Goal: Find specific page/section: Find specific page/section

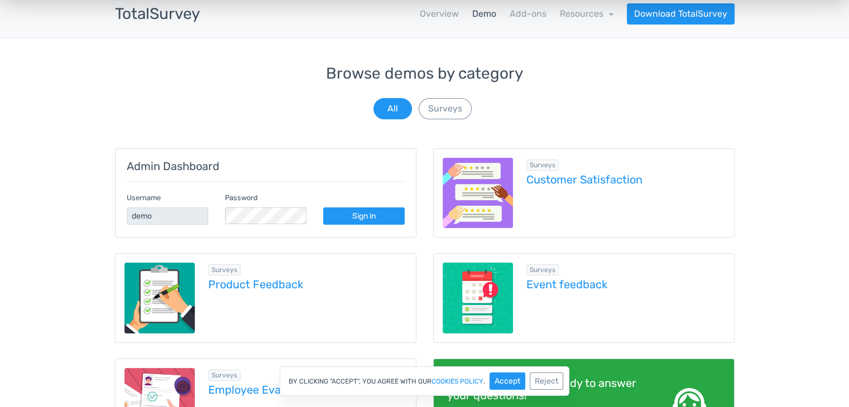
scroll to position [223, 0]
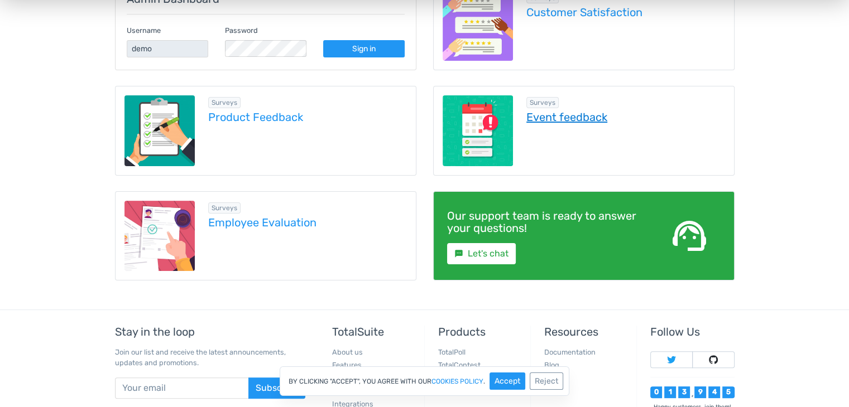
click at [548, 114] on link "Event feedback" at bounding box center [625, 117] width 199 height 12
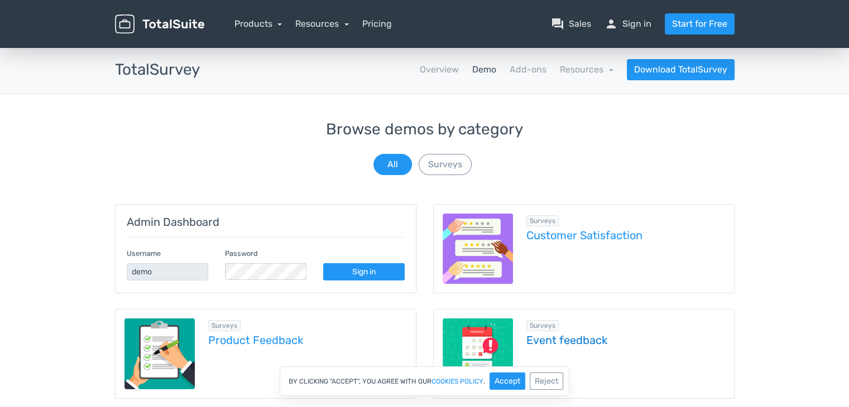
scroll to position [167, 0]
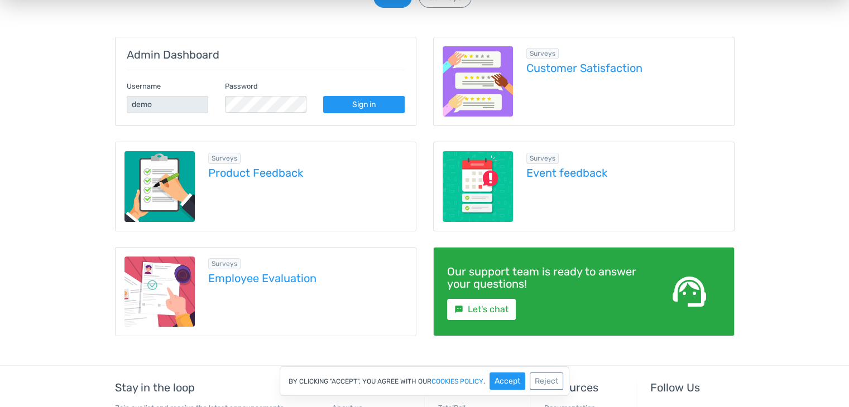
click at [176, 188] on img at bounding box center [159, 186] width 71 height 71
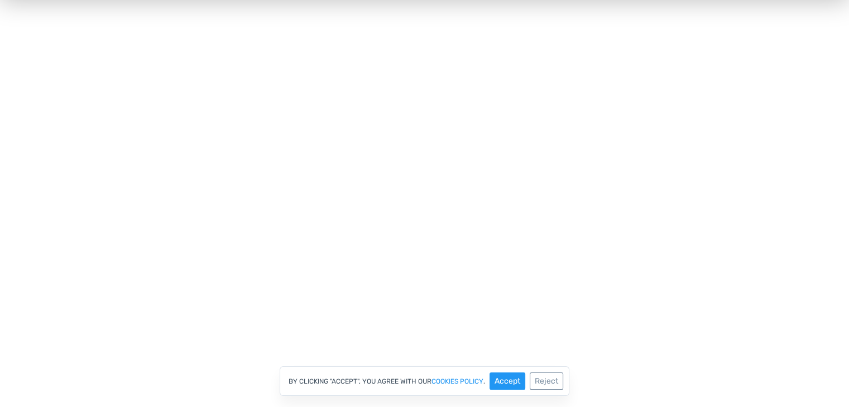
scroll to position [190, 0]
